Goal: Task Accomplishment & Management: Use online tool/utility

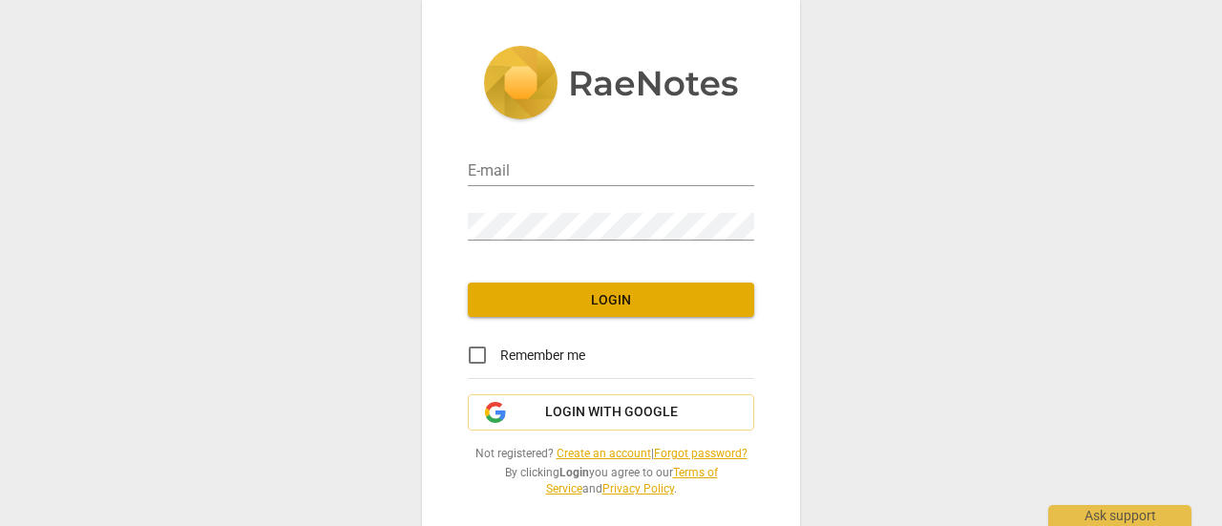
type input "[PERSON_NAME][EMAIL_ADDRESS][DOMAIN_NAME]"
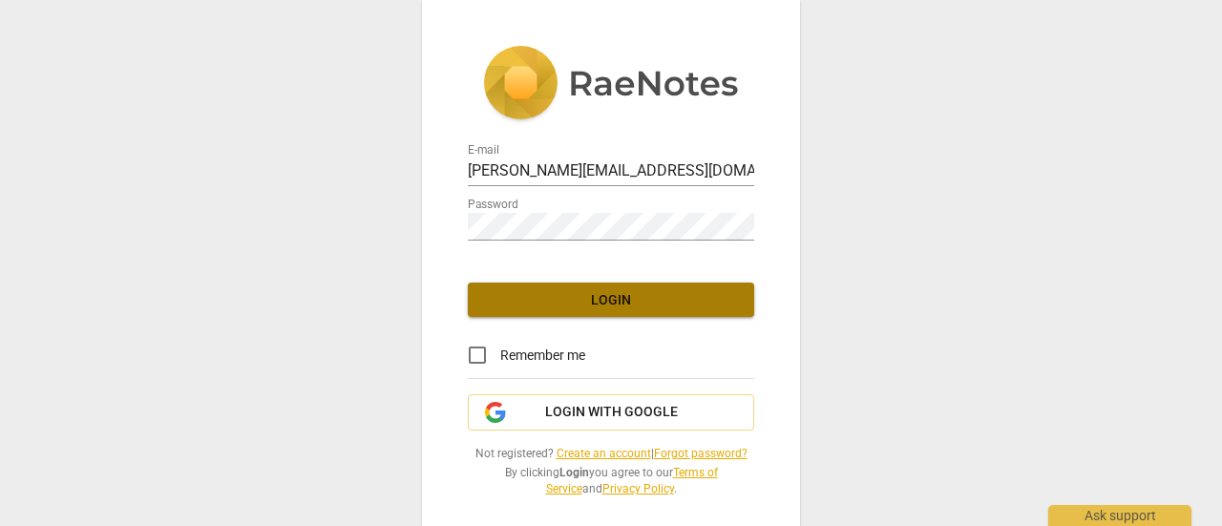
click at [591, 305] on span "Login" at bounding box center [611, 300] width 256 height 19
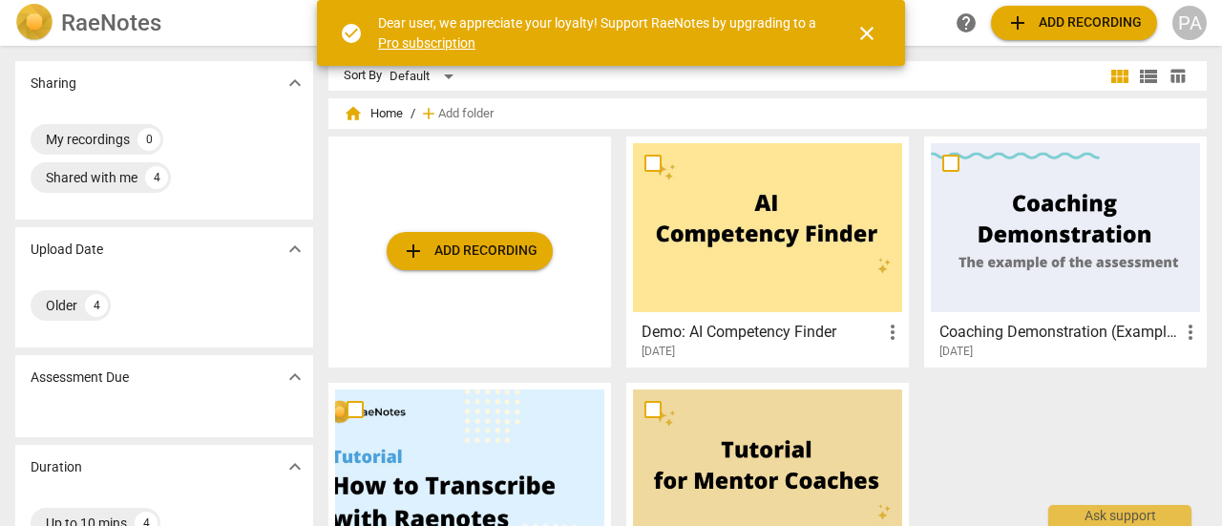
click at [873, 32] on span "close" at bounding box center [867, 33] width 23 height 23
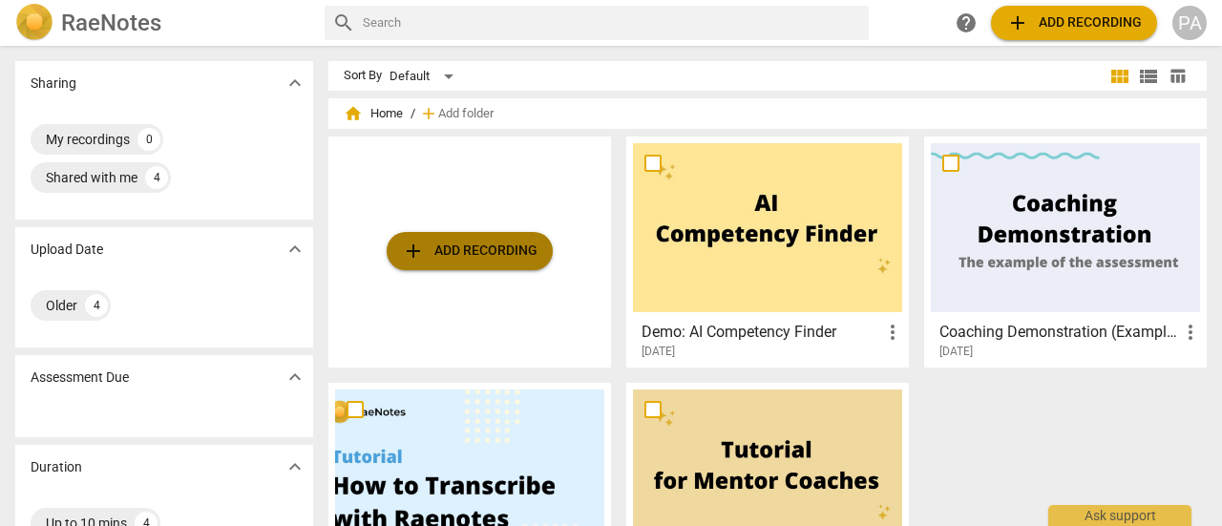
click at [471, 260] on span "add Add recording" at bounding box center [470, 251] width 136 height 23
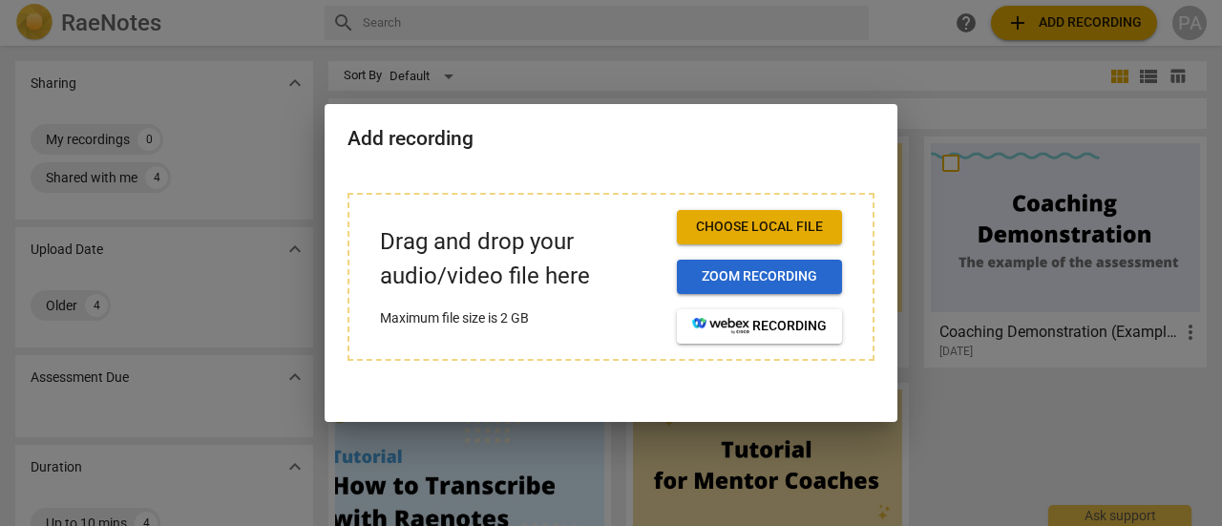
click at [782, 280] on span "Zoom recording" at bounding box center [759, 276] width 135 height 19
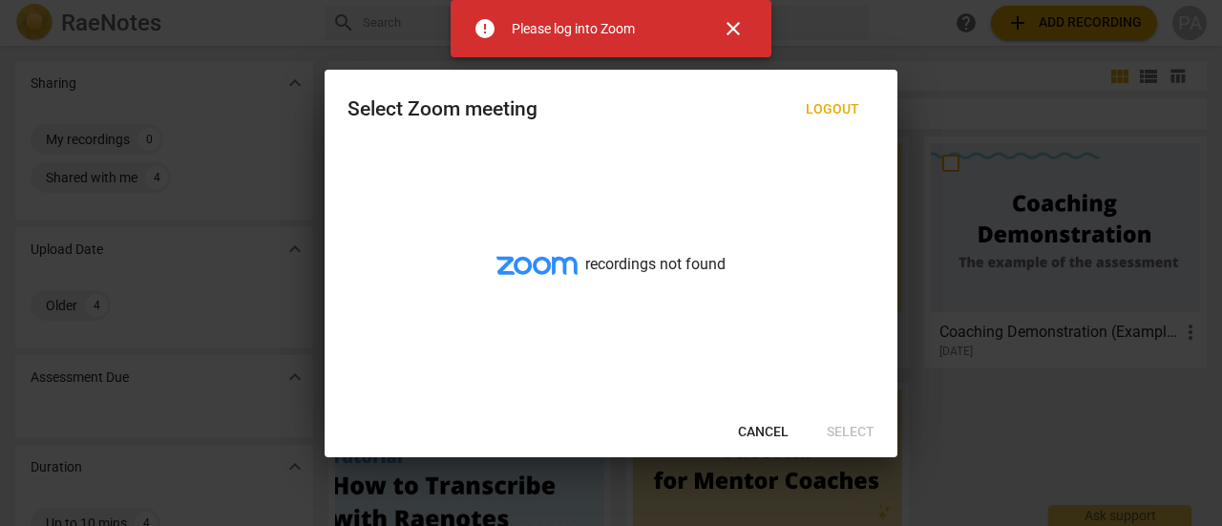
click at [729, 20] on span "close" at bounding box center [733, 28] width 23 height 23
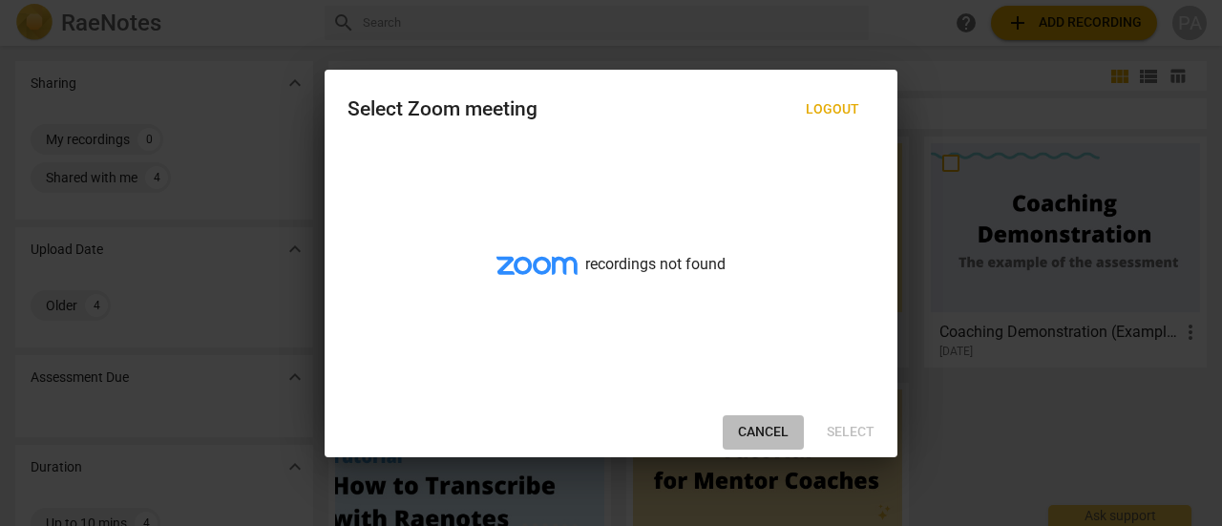
click at [755, 433] on span "Cancel" at bounding box center [763, 432] width 51 height 19
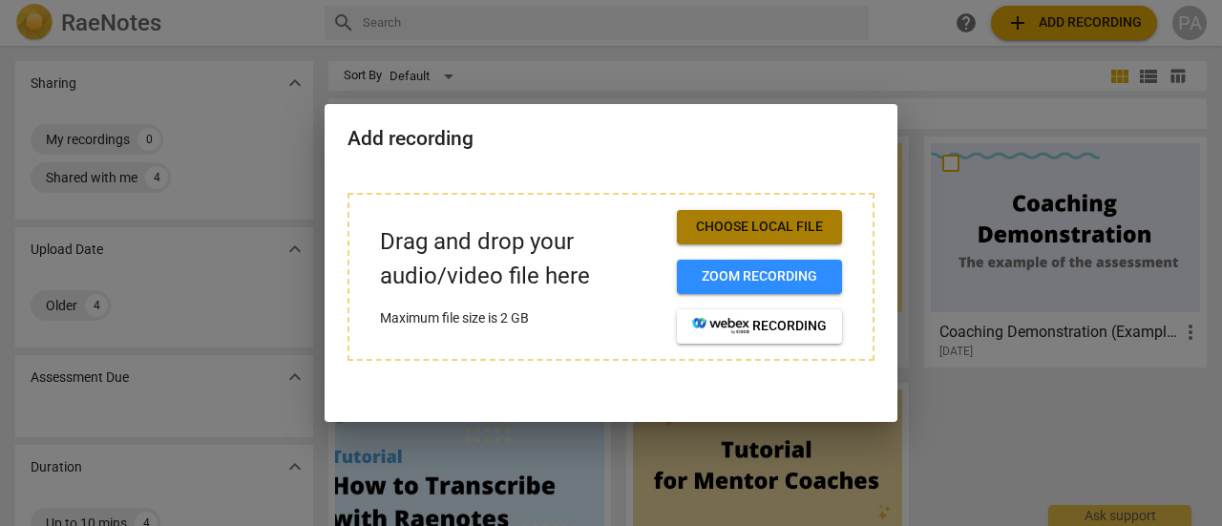
click at [742, 225] on span "Choose local file" at bounding box center [759, 227] width 135 height 19
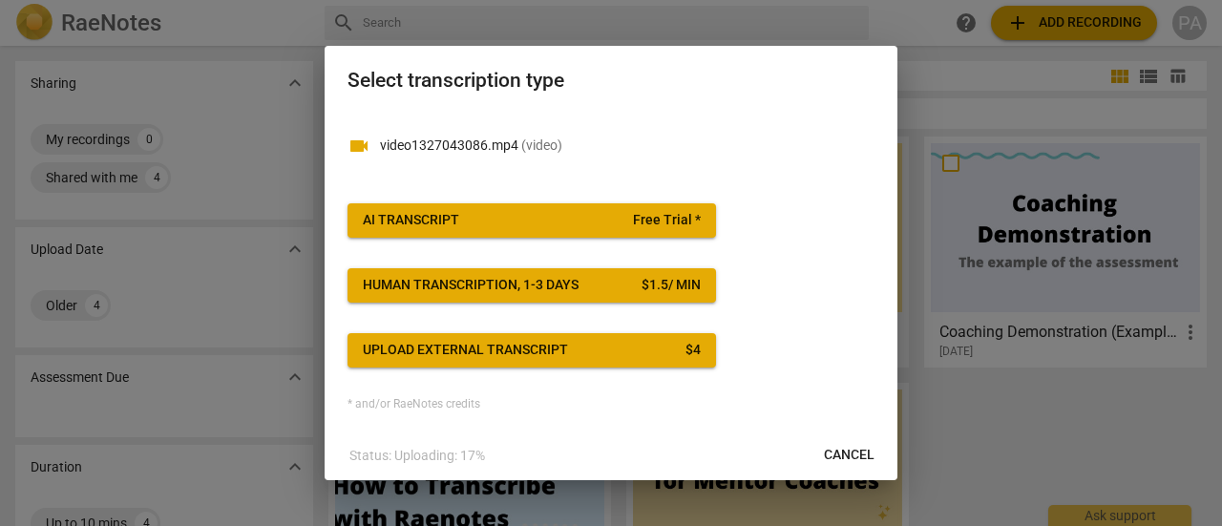
scroll to position [3, 0]
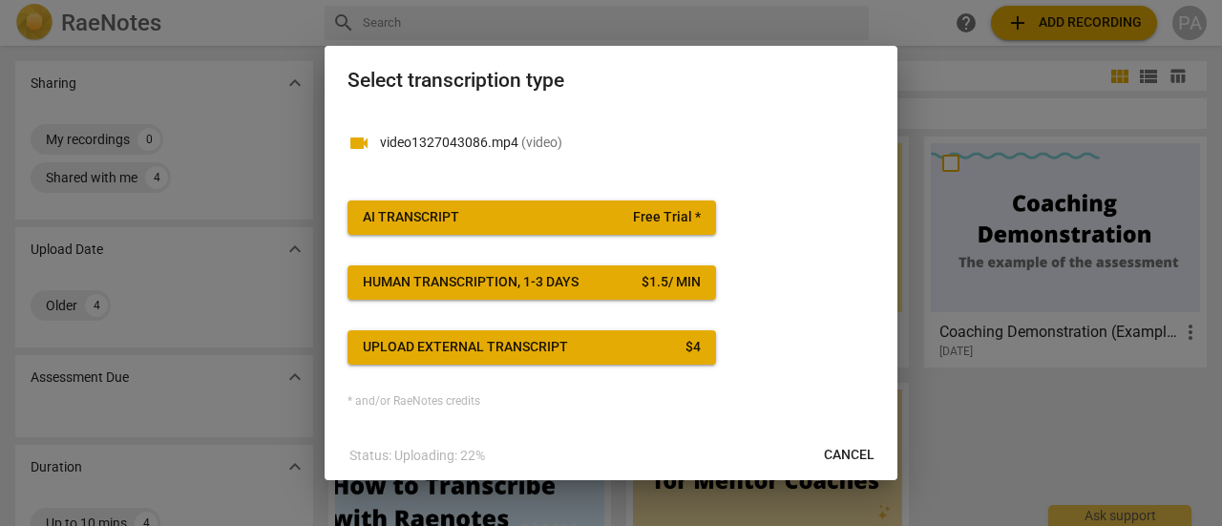
click at [556, 219] on span "AI Transcript Free Trial *" at bounding box center [532, 217] width 338 height 19
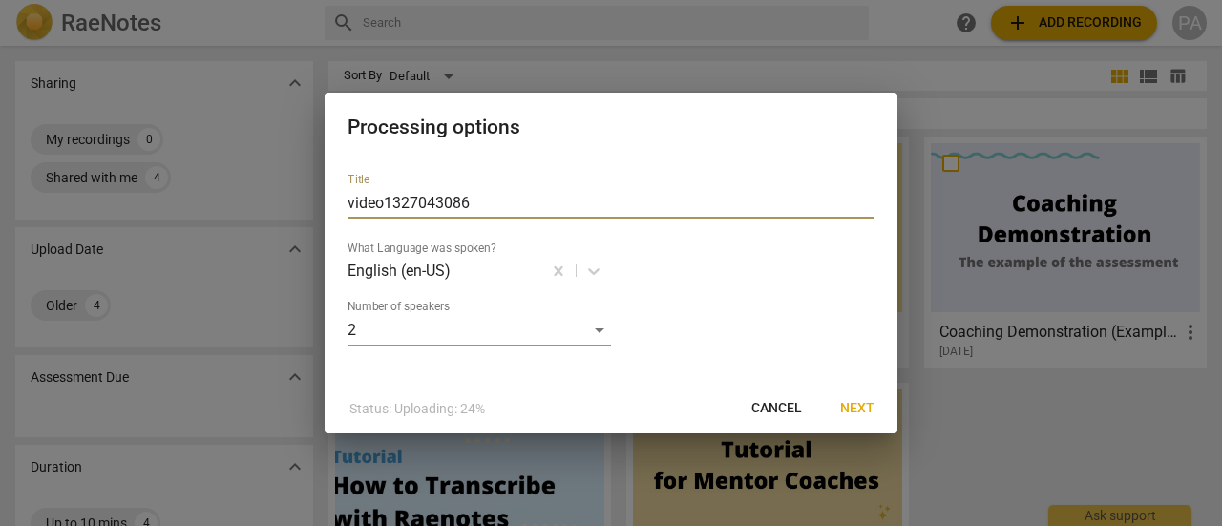
scroll to position [0, 0]
click at [556, 219] on input "video1327043086" at bounding box center [611, 203] width 527 height 31
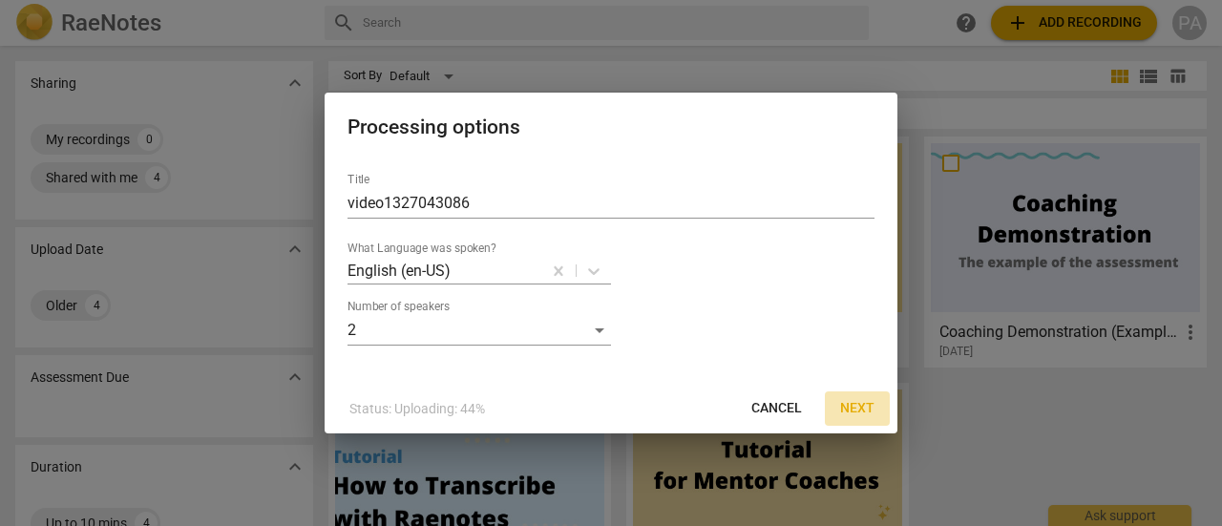
click at [862, 408] on span "Next" at bounding box center [857, 408] width 34 height 19
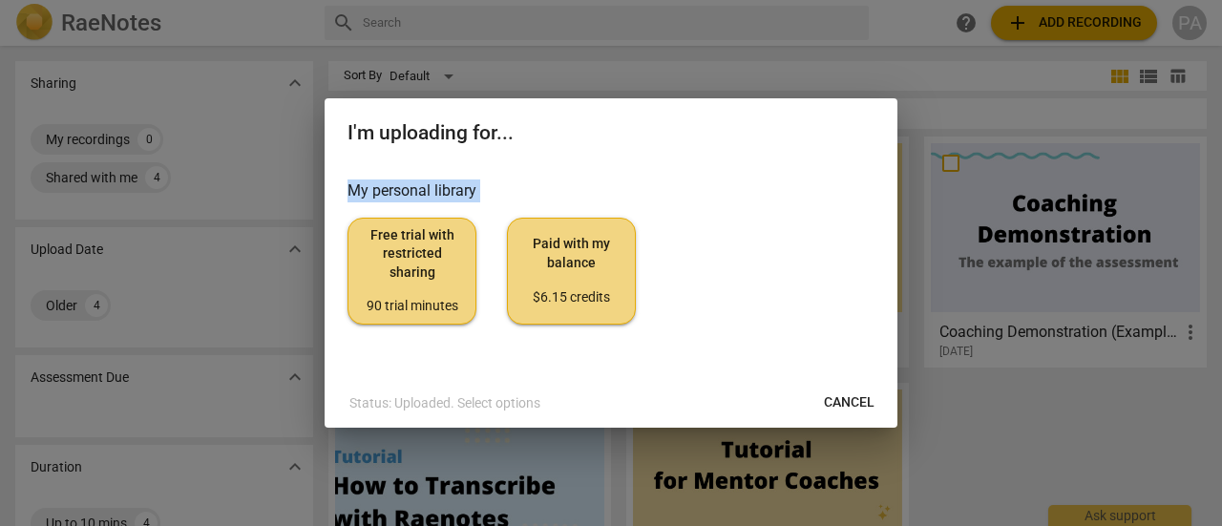
drag, startPoint x: 619, startPoint y: 143, endPoint x: 735, endPoint y: 263, distance: 166.8
click at [735, 263] on div "I'm uploading for... My personal library Free trial with restricted sharing 90 …" at bounding box center [611, 262] width 573 height 329
click at [201, 198] on div at bounding box center [611, 263] width 1222 height 526
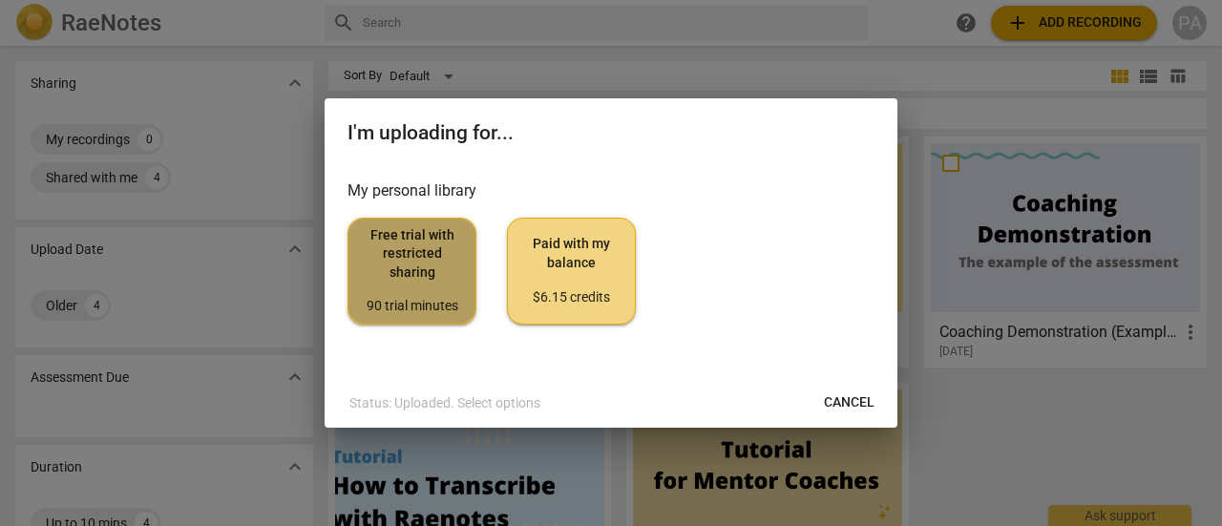
click at [413, 279] on span "Free trial with restricted sharing 90 trial minutes" at bounding box center [412, 271] width 96 height 90
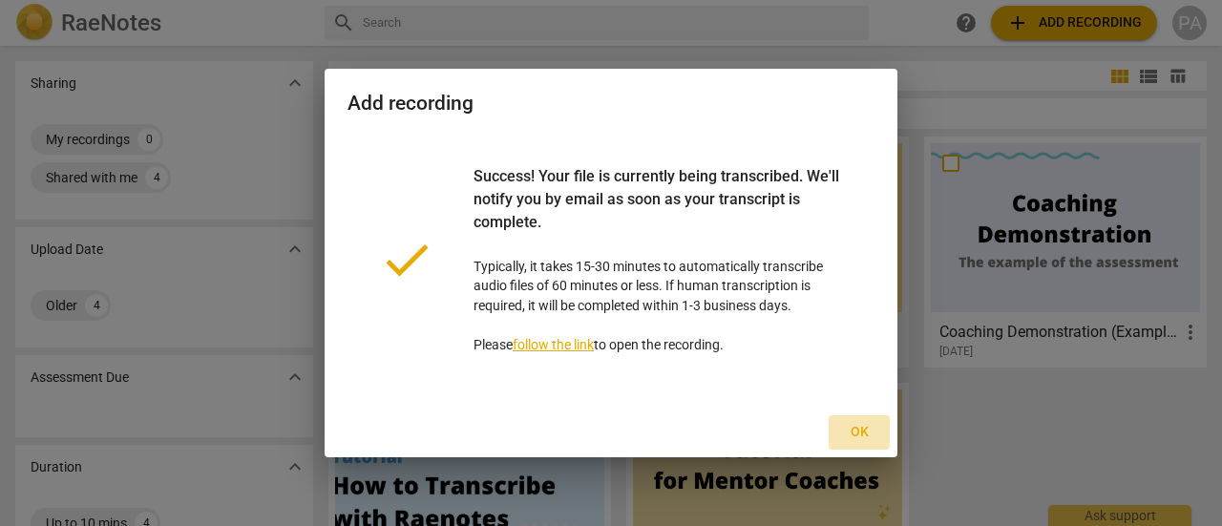
click at [861, 423] on span "Ok" at bounding box center [859, 432] width 31 height 19
